Goal: Find specific page/section: Find specific page/section

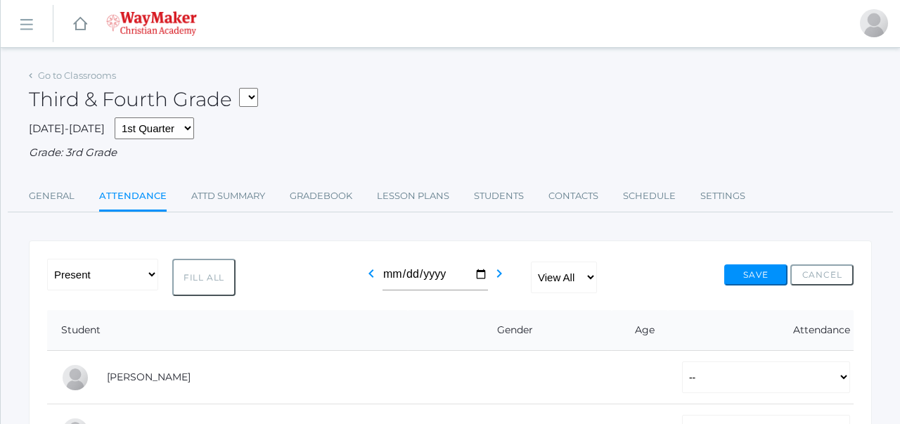
click at [257, 96] on select "03ELEM - Language Arts 3/4 03ELEM - History 3/4 03ELEM - Science 3/4 03ELEM - M…" at bounding box center [248, 97] width 19 height 19
click at [254, 99] on select "03ELEM - Language Arts 3/4 03ELEM - History 3/4 03ELEM - Science 3/4 03ELEM - M…" at bounding box center [248, 97] width 19 height 19
select select "2612"
click at [310, 196] on link "Gradebook" at bounding box center [321, 196] width 63 height 28
